Goal: Check status: Check status

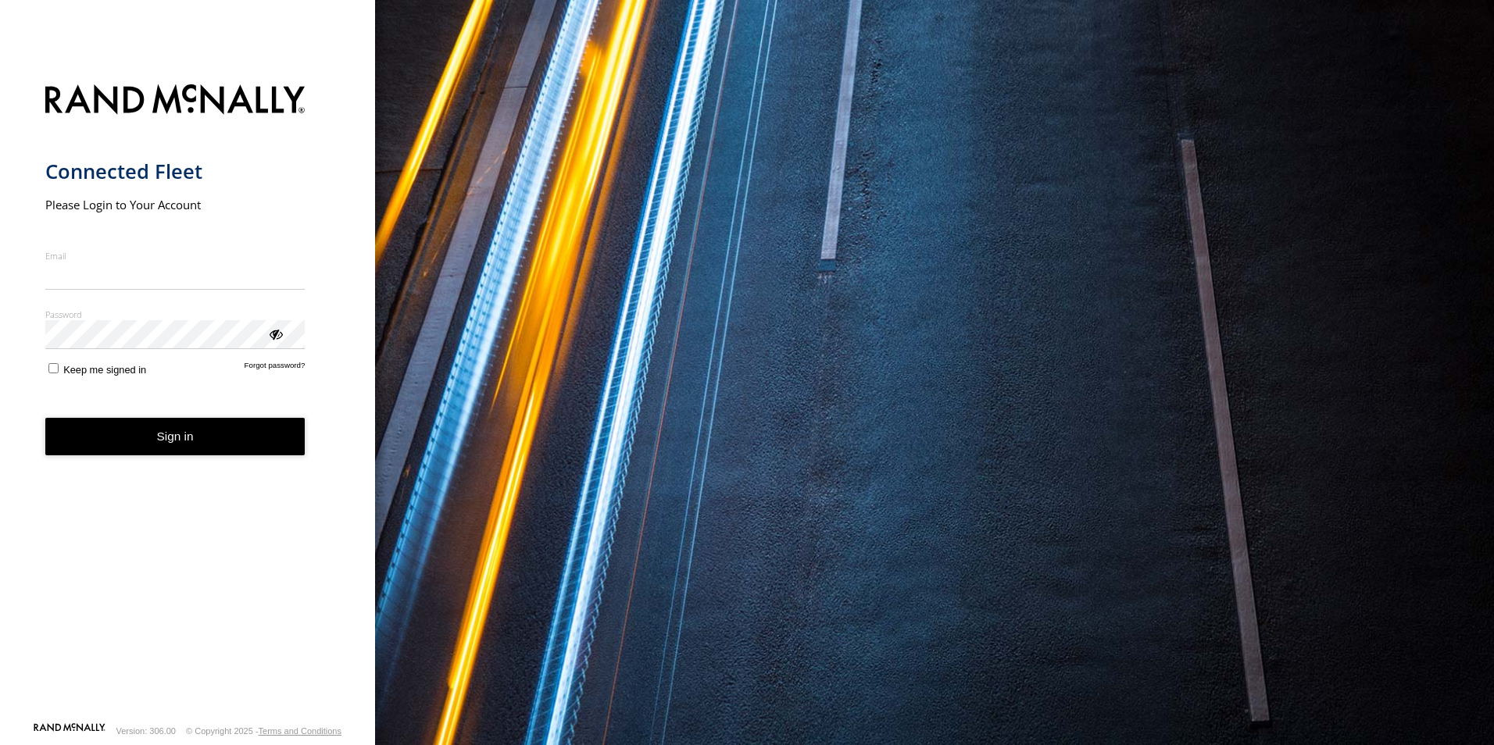
type input "**********"
click at [177, 447] on button "Sign in" at bounding box center [175, 437] width 260 height 38
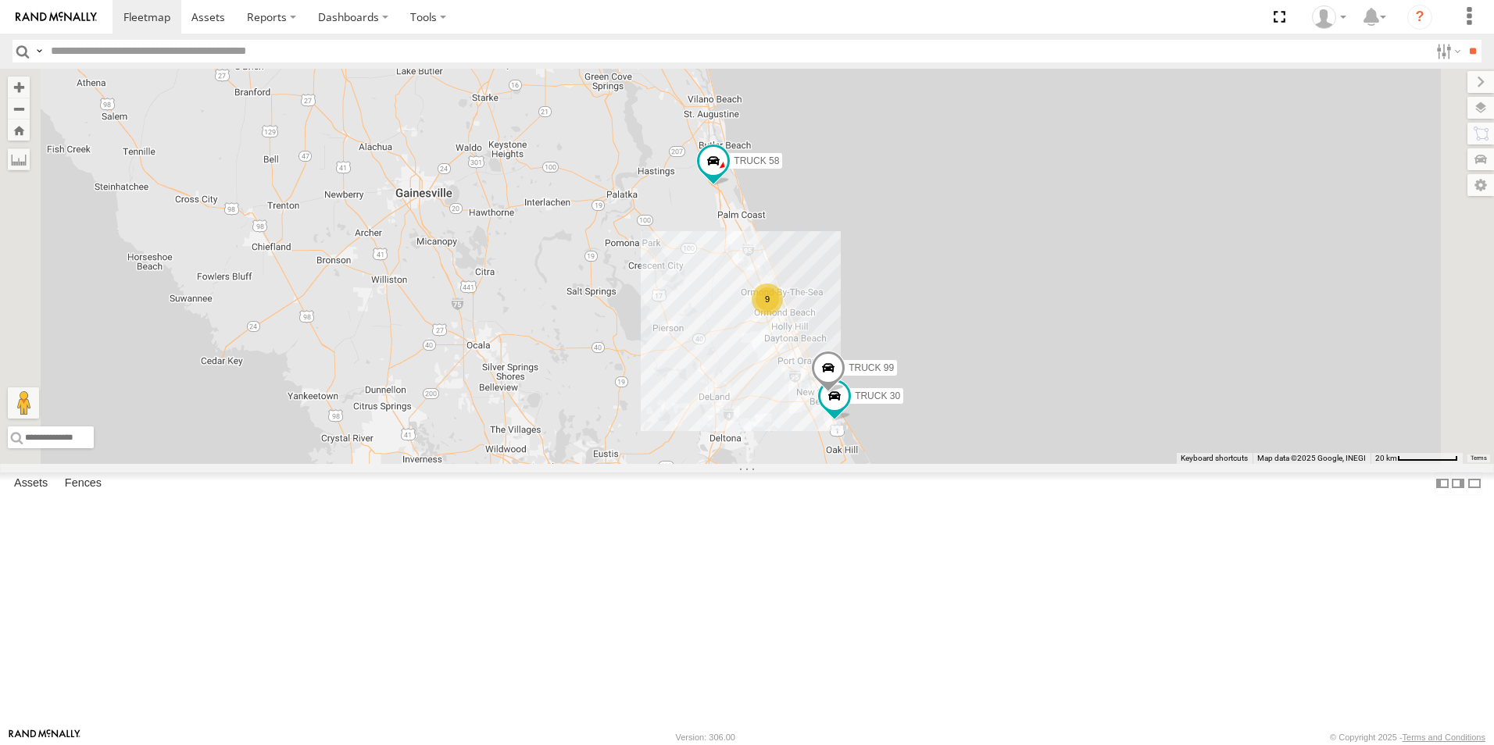
drag, startPoint x: 1017, startPoint y: 199, endPoint x: 1007, endPoint y: 341, distance: 141.8
click at [1007, 341] on div "TRUCK 30 TRUCK 58 TRUCK 99 9" at bounding box center [747, 266] width 1494 height 395
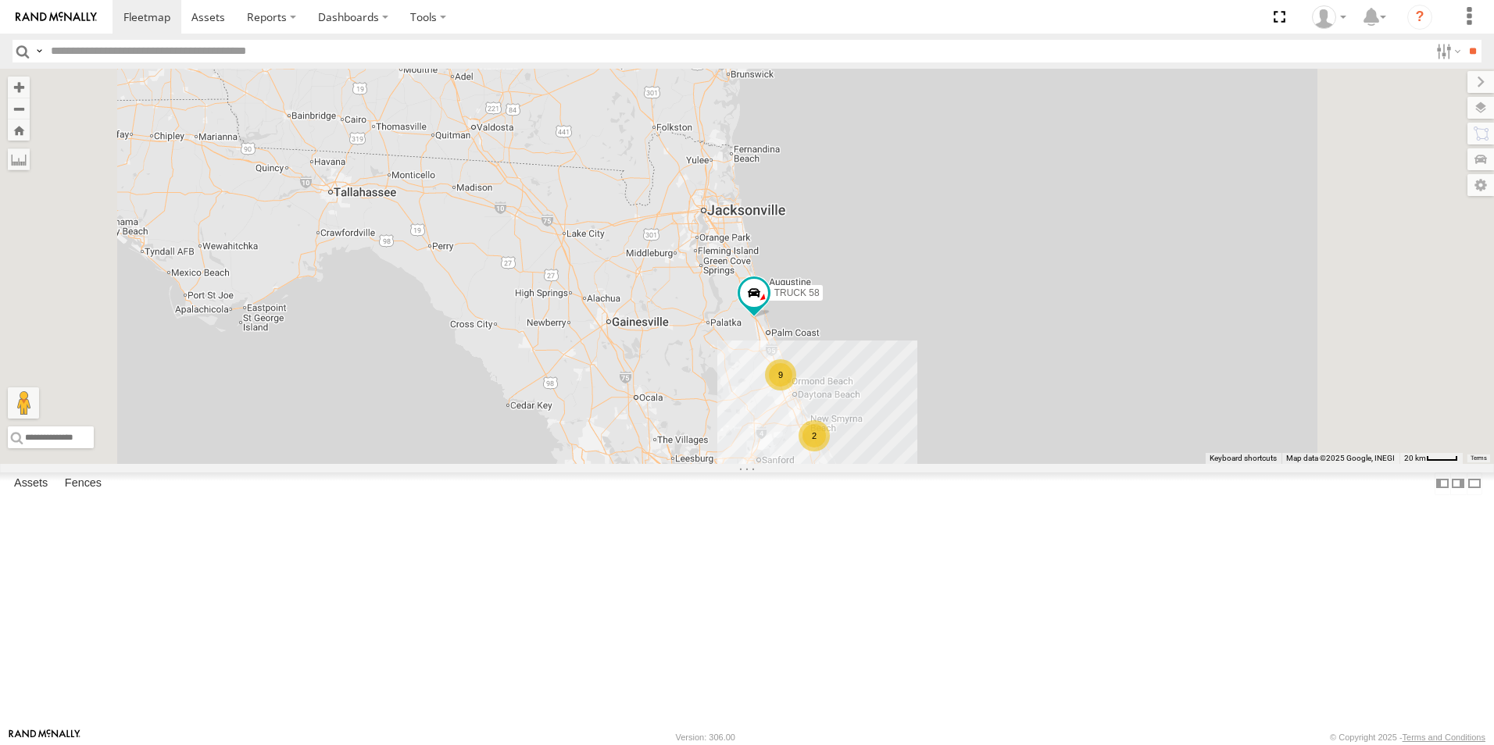
drag, startPoint x: 1043, startPoint y: 188, endPoint x: 1017, endPoint y: 362, distance: 176.1
click at [1017, 362] on div "TRUCK 58 2 9" at bounding box center [747, 266] width 1494 height 395
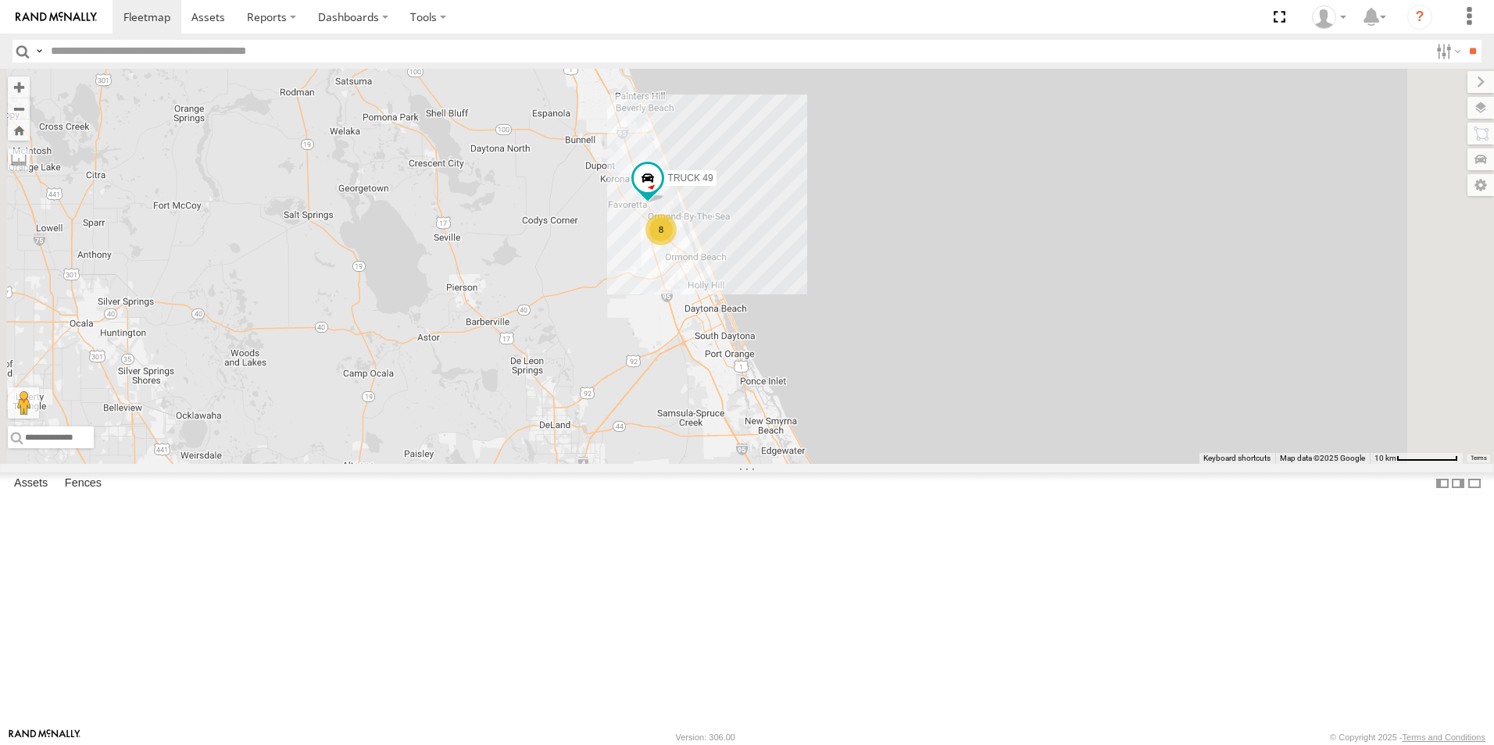
drag, startPoint x: 904, startPoint y: 587, endPoint x: 1010, endPoint y: 207, distance: 394.2
click at [1010, 207] on div "TRUCK 58 8 TRUCK 49" at bounding box center [747, 266] width 1494 height 395
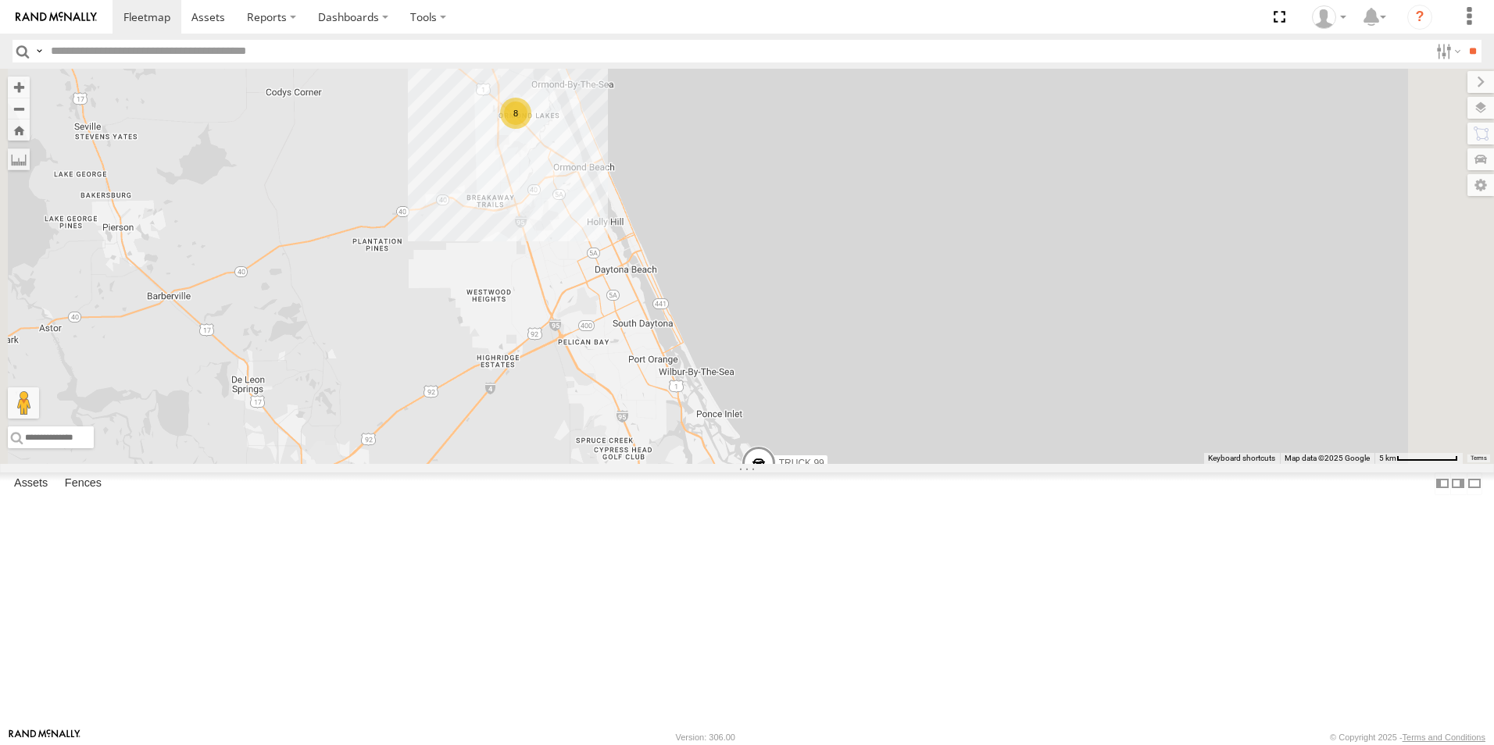
click at [709, 228] on div "TRUCK 58 TRUCK 49 TRUCK 30 TRUCK 99 8" at bounding box center [747, 266] width 1494 height 395
click at [531, 129] on div "8" at bounding box center [515, 113] width 31 height 31
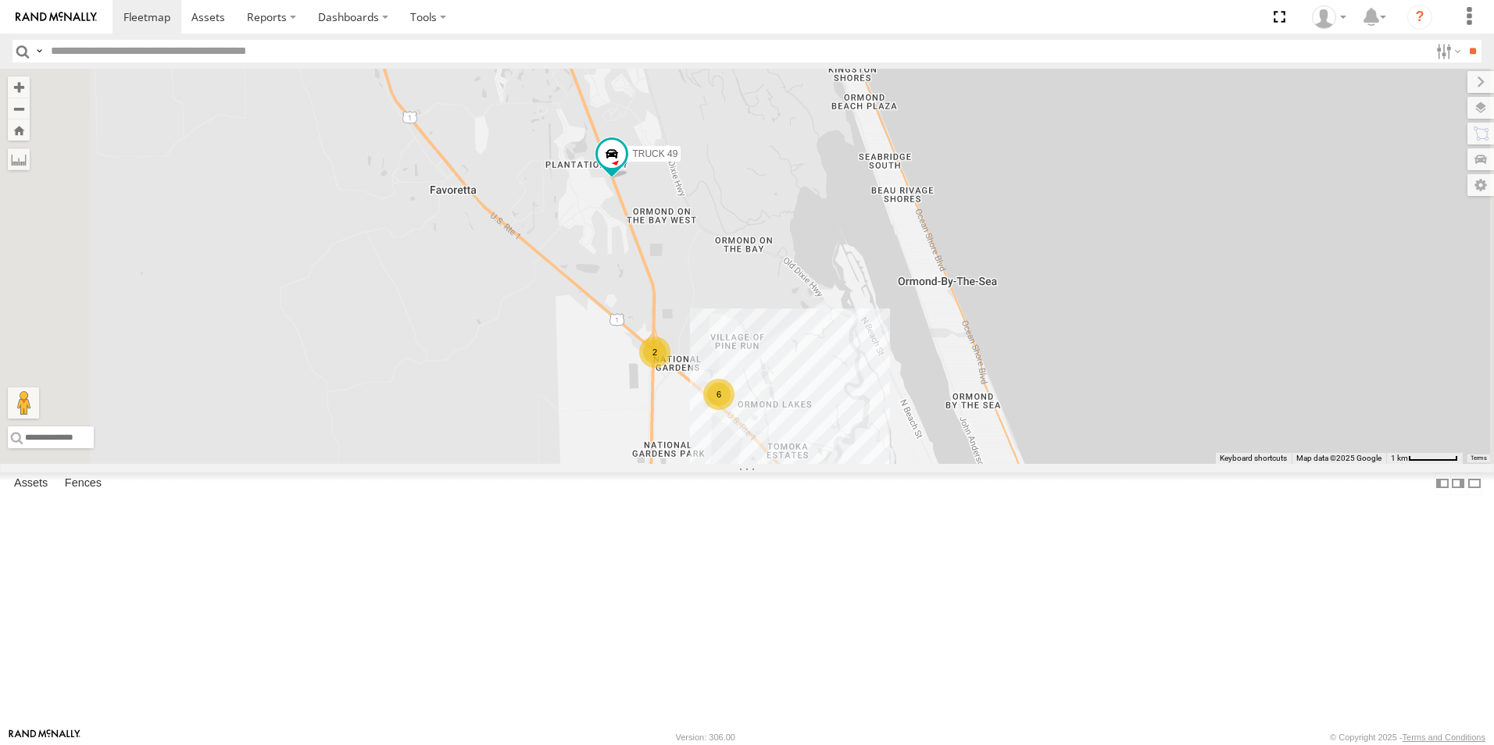
drag, startPoint x: 1009, startPoint y: 319, endPoint x: 1121, endPoint y: 492, distance: 205.6
click at [1121, 464] on div "TRUCK 58 TRUCK 49 TRUCK 30 TRUCK 99 6 2" at bounding box center [747, 266] width 1494 height 395
